Goal: Transaction & Acquisition: Subscribe to service/newsletter

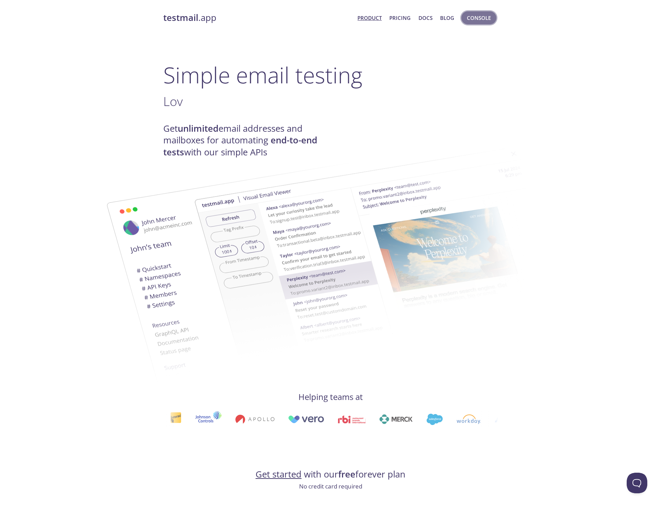
click at [480, 19] on span "Console" at bounding box center [479, 17] width 24 height 9
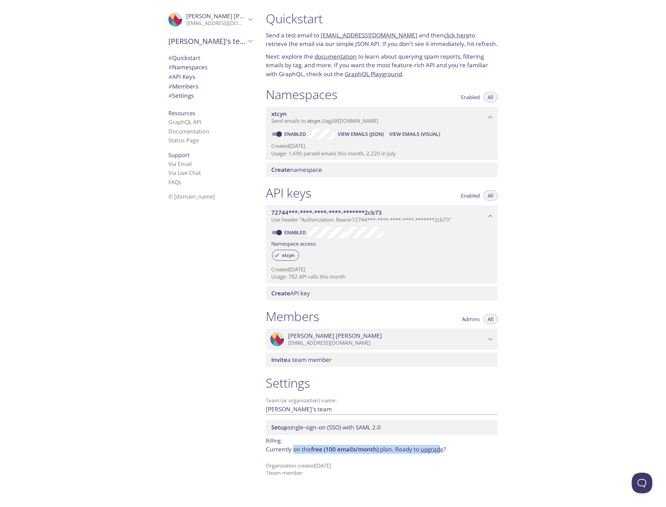
drag, startPoint x: 294, startPoint y: 446, endPoint x: 441, endPoint y: 441, distance: 146.8
click at [441, 445] on p "Currently on the free (100 emails/month) plan. Ready to upgrade ?" at bounding box center [382, 449] width 232 height 9
click at [191, 91] on span "# Settings" at bounding box center [210, 95] width 84 height 9
click at [187, 94] on span "# Settings" at bounding box center [180, 96] width 25 height 8
click at [189, 87] on span "# Members" at bounding box center [183, 86] width 30 height 8
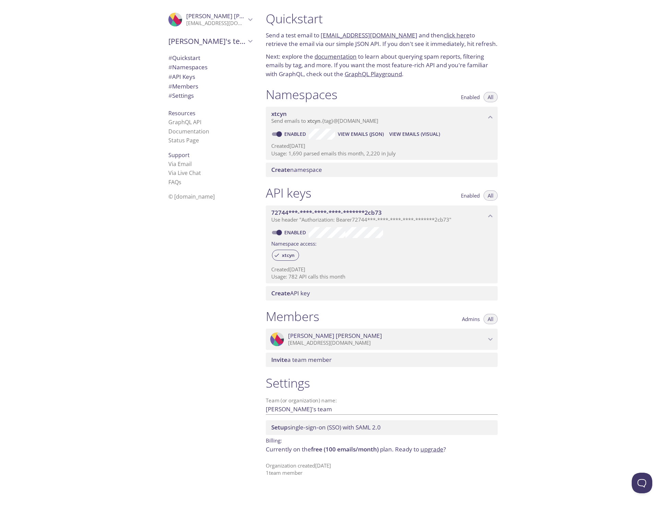
click at [360, 332] on span "[PERSON_NAME]" at bounding box center [387, 336] width 198 height 8
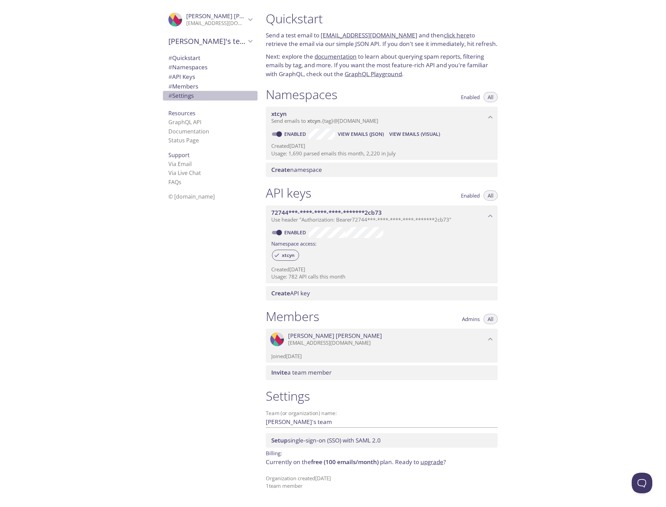
click at [178, 95] on span "# Settings" at bounding box center [180, 96] width 25 height 8
drag, startPoint x: 291, startPoint y: 272, endPoint x: 363, endPoint y: 270, distance: 72.0
click at [356, 273] on p "Usage: 782 API calls this month" at bounding box center [381, 276] width 221 height 7
click at [363, 273] on p "Usage: 782 API calls this month" at bounding box center [381, 276] width 221 height 7
click at [434, 457] on p "Currently on the free (100 emails/month) plan. Ready to upgrade ?" at bounding box center [382, 461] width 232 height 9
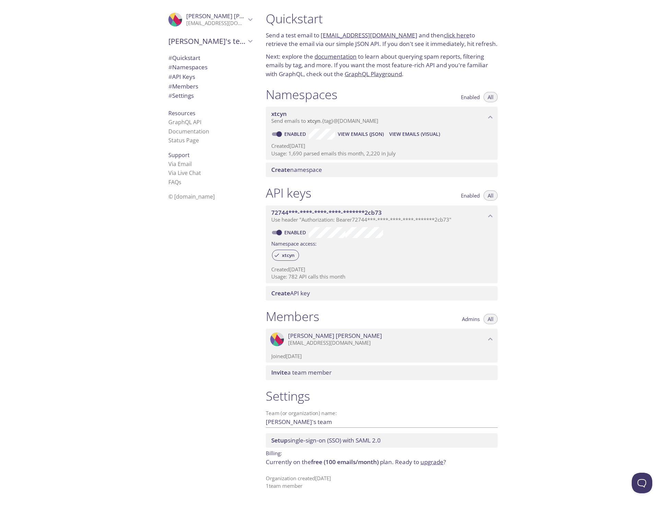
click at [434, 458] on link "upgrade" at bounding box center [431, 462] width 23 height 8
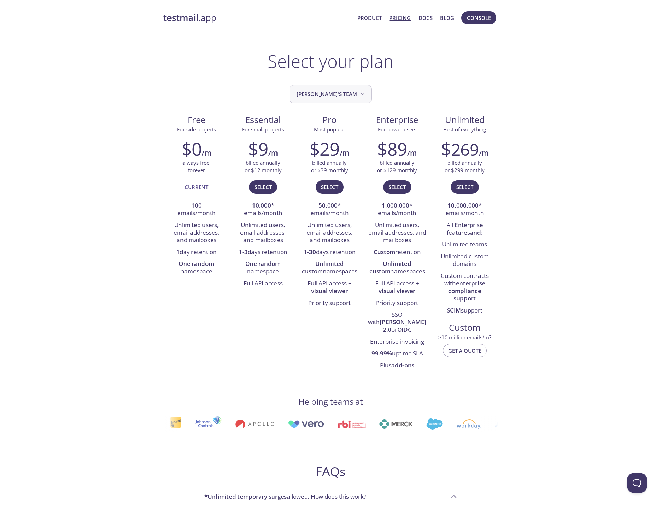
click at [326, 99] on button "[PERSON_NAME]'s team" at bounding box center [330, 94] width 82 height 18
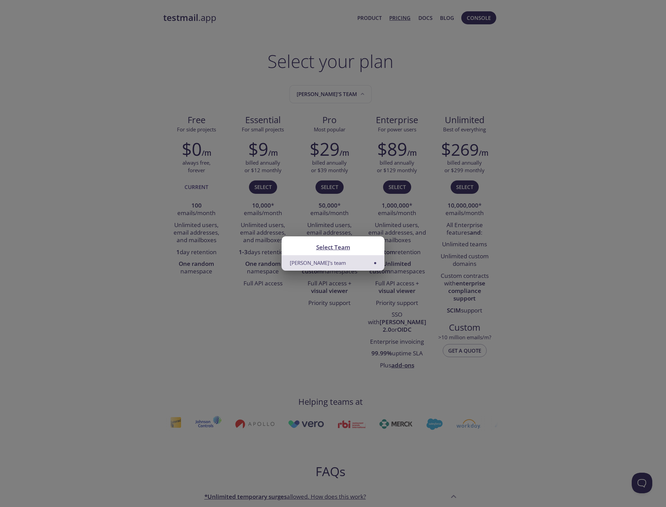
click at [313, 272] on div "Select Team [PERSON_NAME]'s team" at bounding box center [333, 253] width 666 height 507
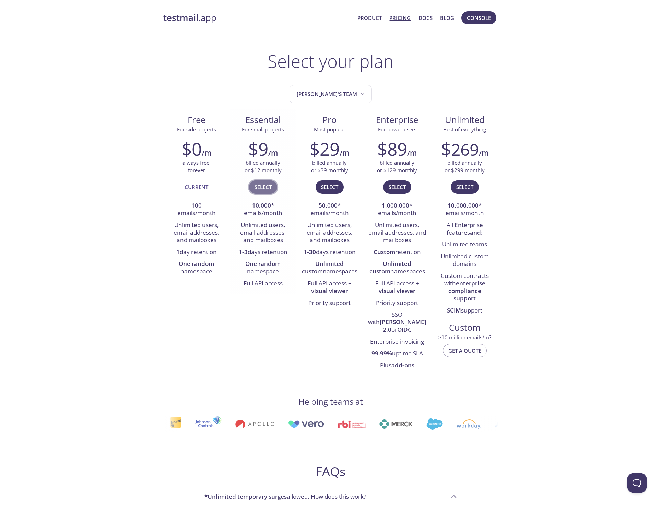
click at [266, 188] on span "Select" at bounding box center [262, 186] width 17 height 9
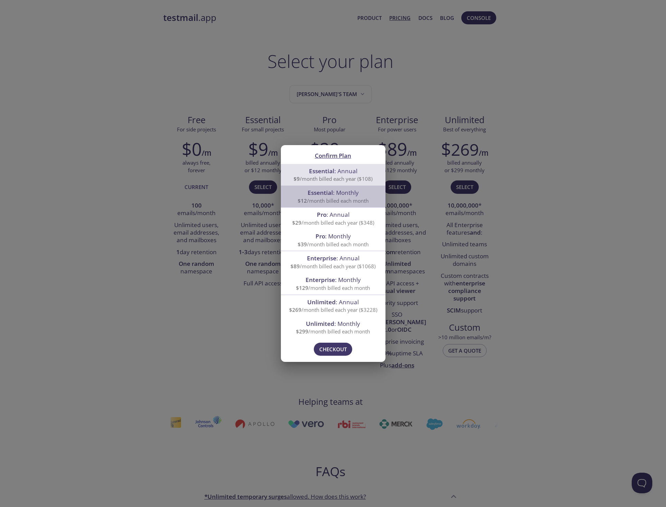
click at [347, 196] on span "Essential : Monthly" at bounding box center [333, 193] width 51 height 8
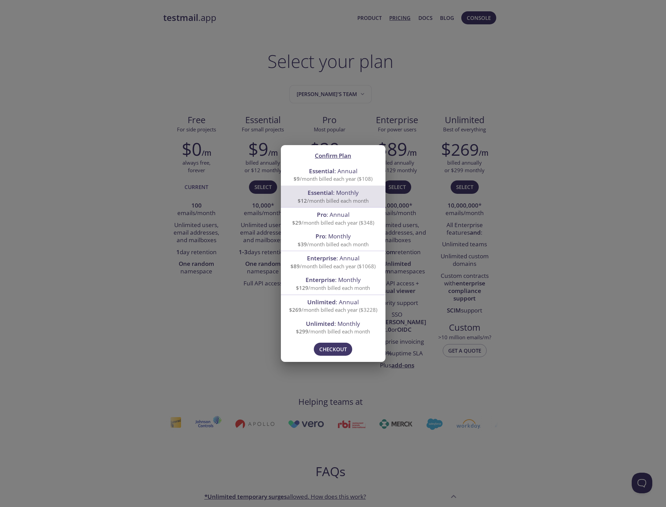
click at [335, 201] on span "$12 /month billed each month" at bounding box center [333, 200] width 71 height 7
click at [324, 345] on span "Checkout" at bounding box center [332, 349] width 27 height 9
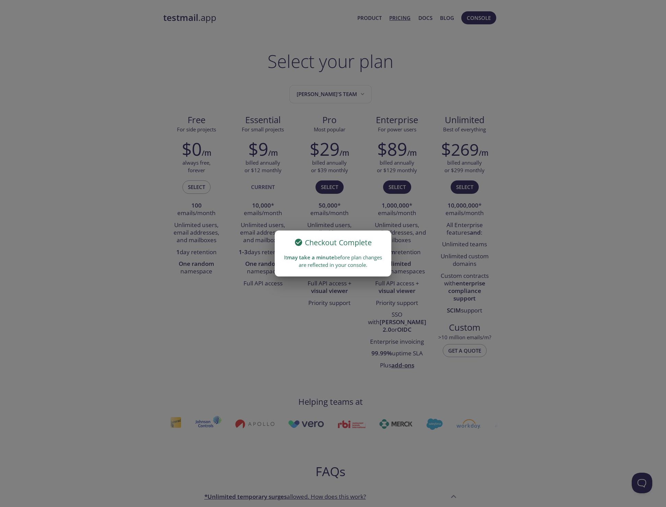
click at [500, 62] on div "Checkout Complete It may take a minute before plan changes are reflected in you…" at bounding box center [333, 253] width 666 height 507
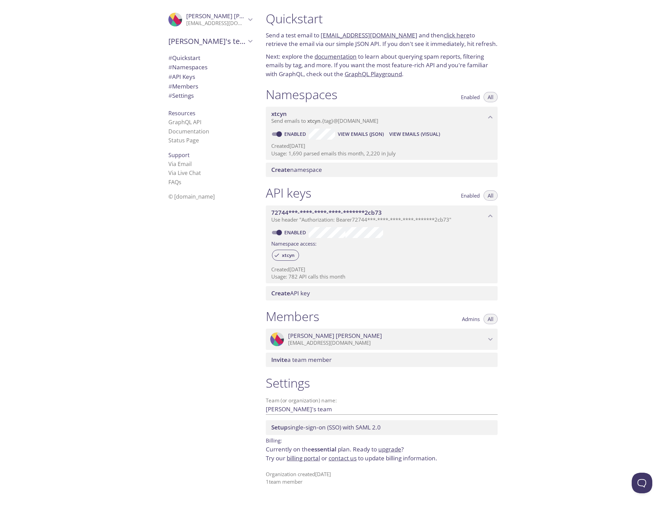
click at [551, 294] on div "Quickstart Send a test email to xtcyn.test@inbox.testmail.app and then click he…" at bounding box center [463, 253] width 406 height 507
click at [389, 448] on link "upgrade" at bounding box center [389, 449] width 23 height 8
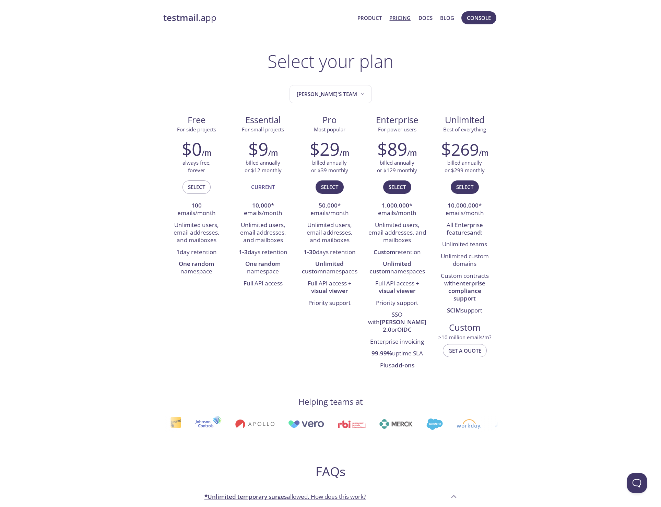
click at [530, 55] on div "testmail .app Product Pricing Docs Blog Console Select your plan Dave's team Fr…" at bounding box center [330, 469] width 661 height 925
